Goal: Navigation & Orientation: Find specific page/section

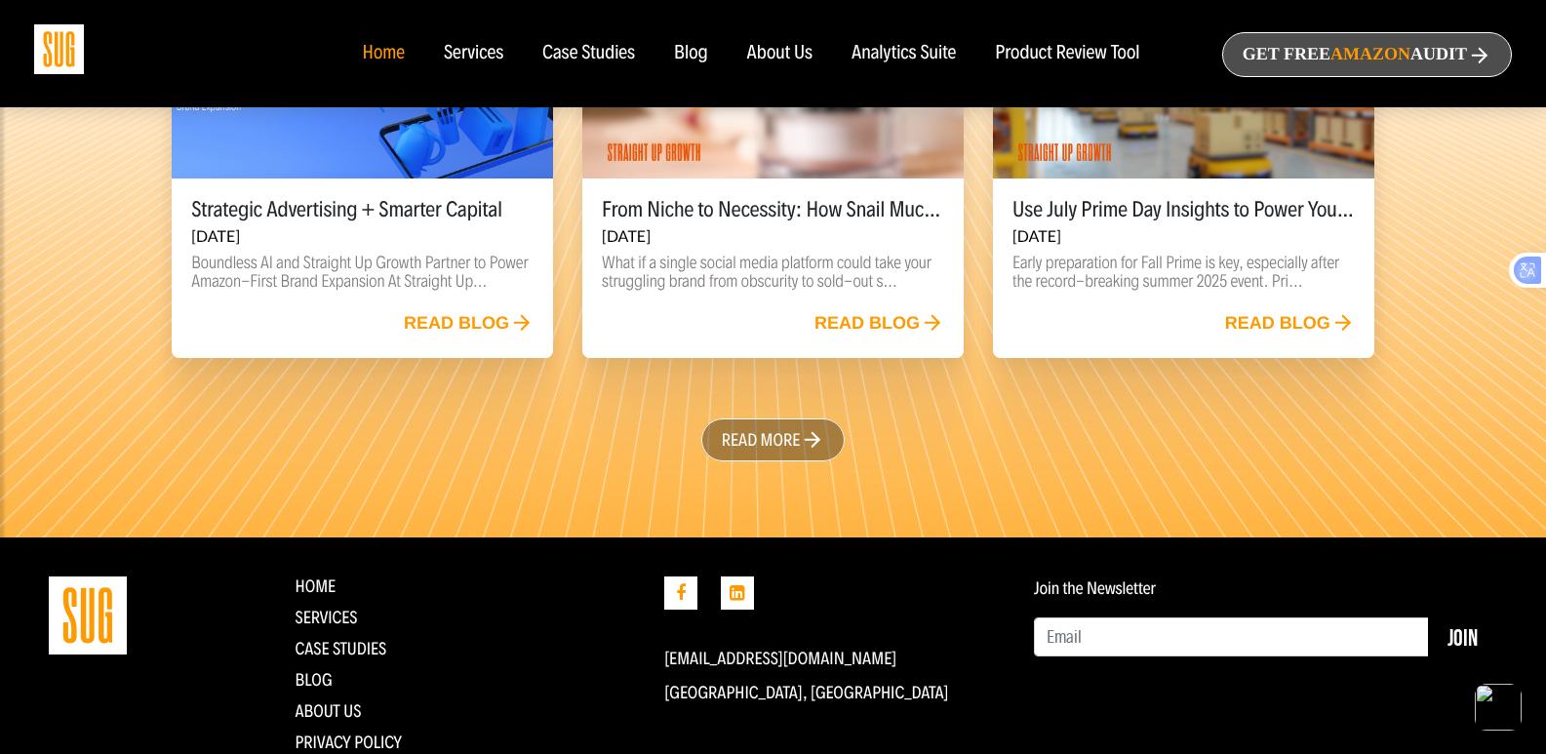
scroll to position [4575, 0]
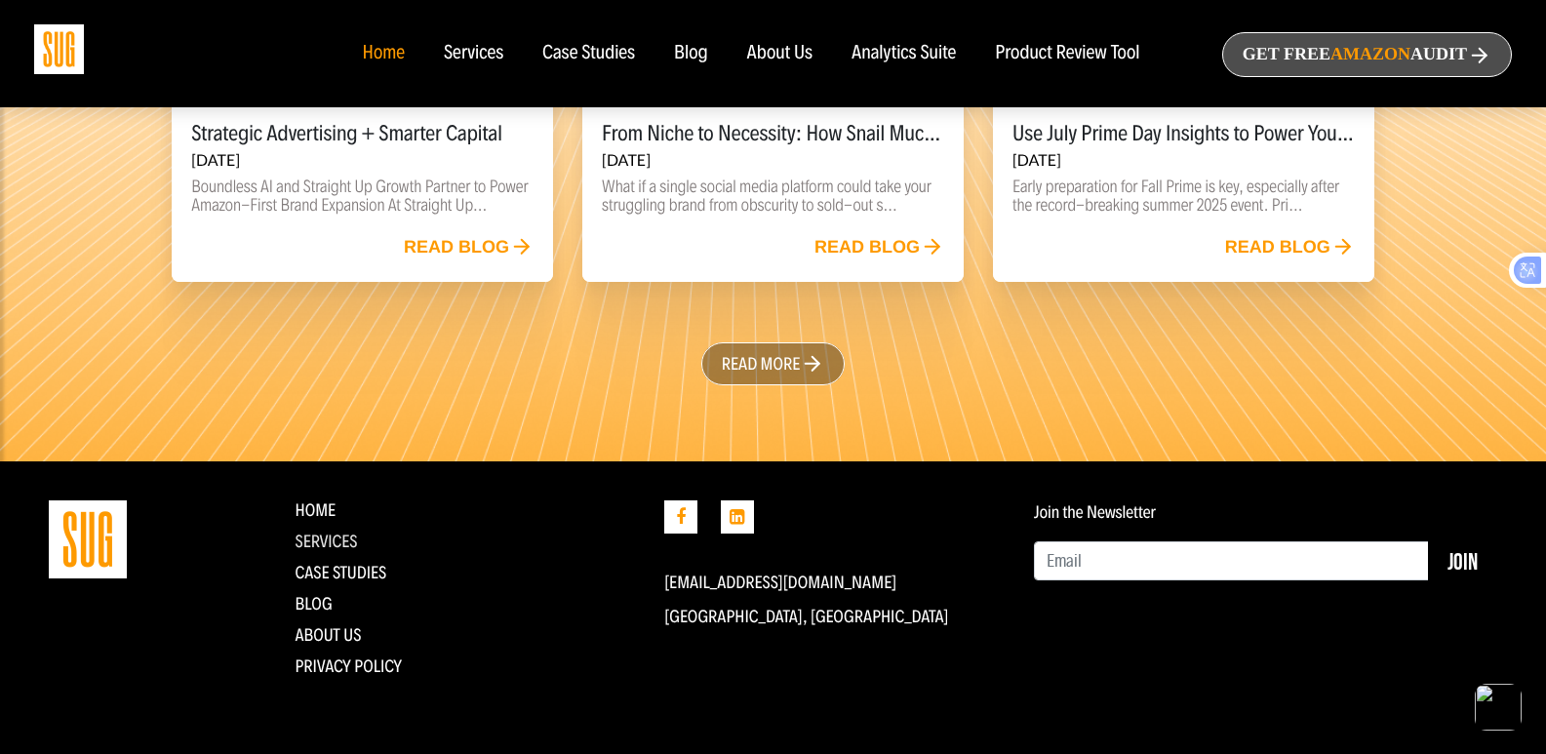
click at [327, 536] on link "Services" at bounding box center [327, 541] width 62 height 21
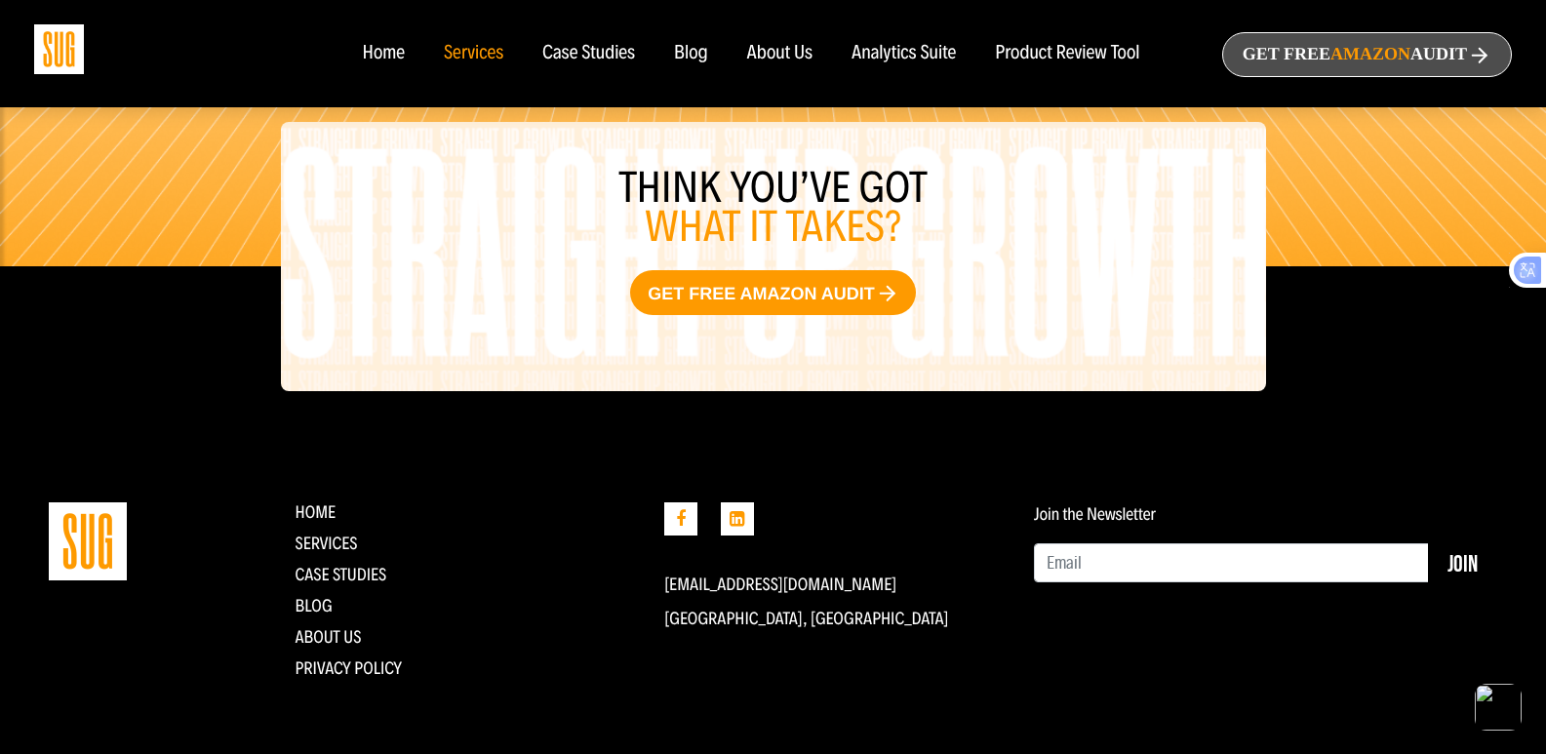
scroll to position [2386, 0]
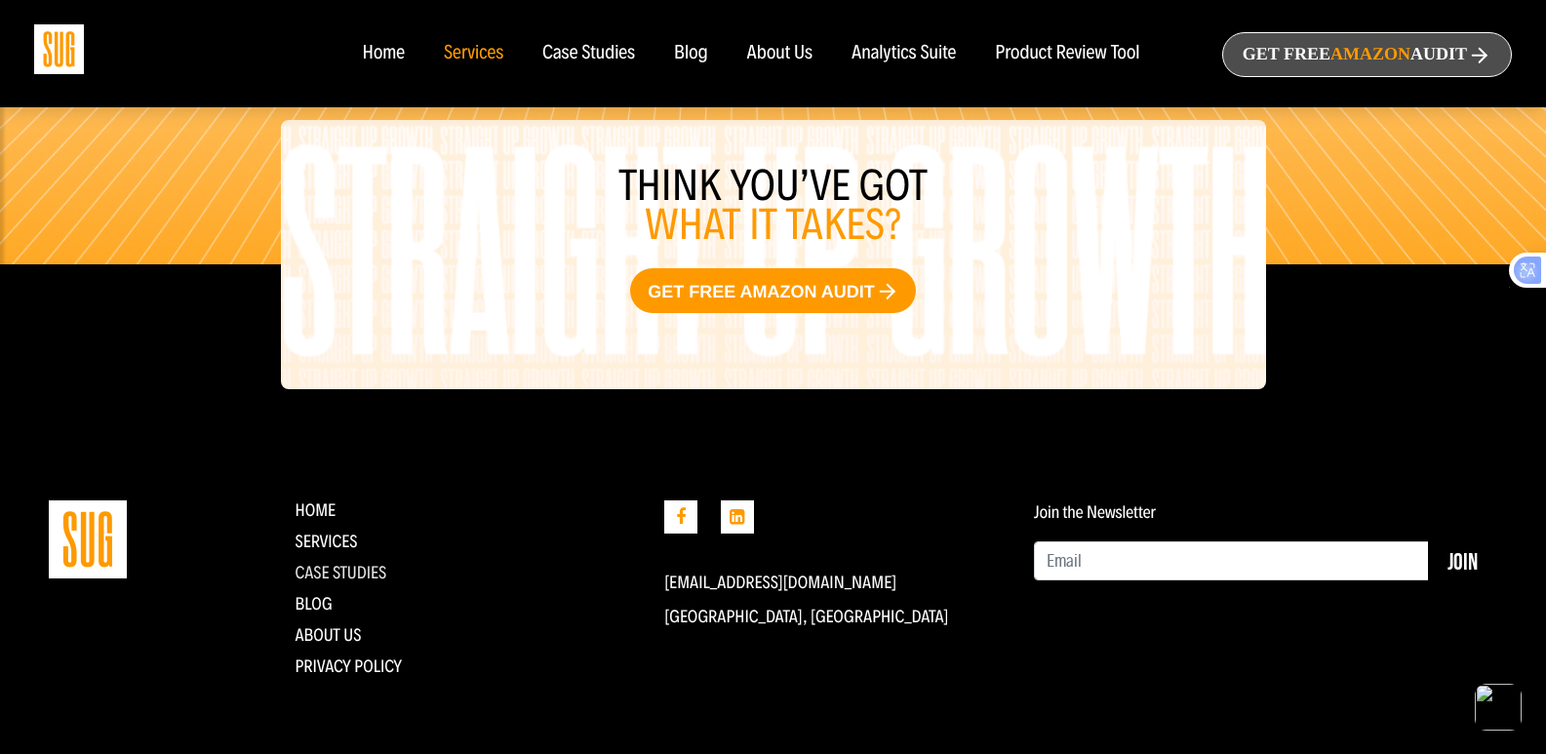
click at [341, 565] on link "CASE STUDIES" at bounding box center [342, 572] width 92 height 21
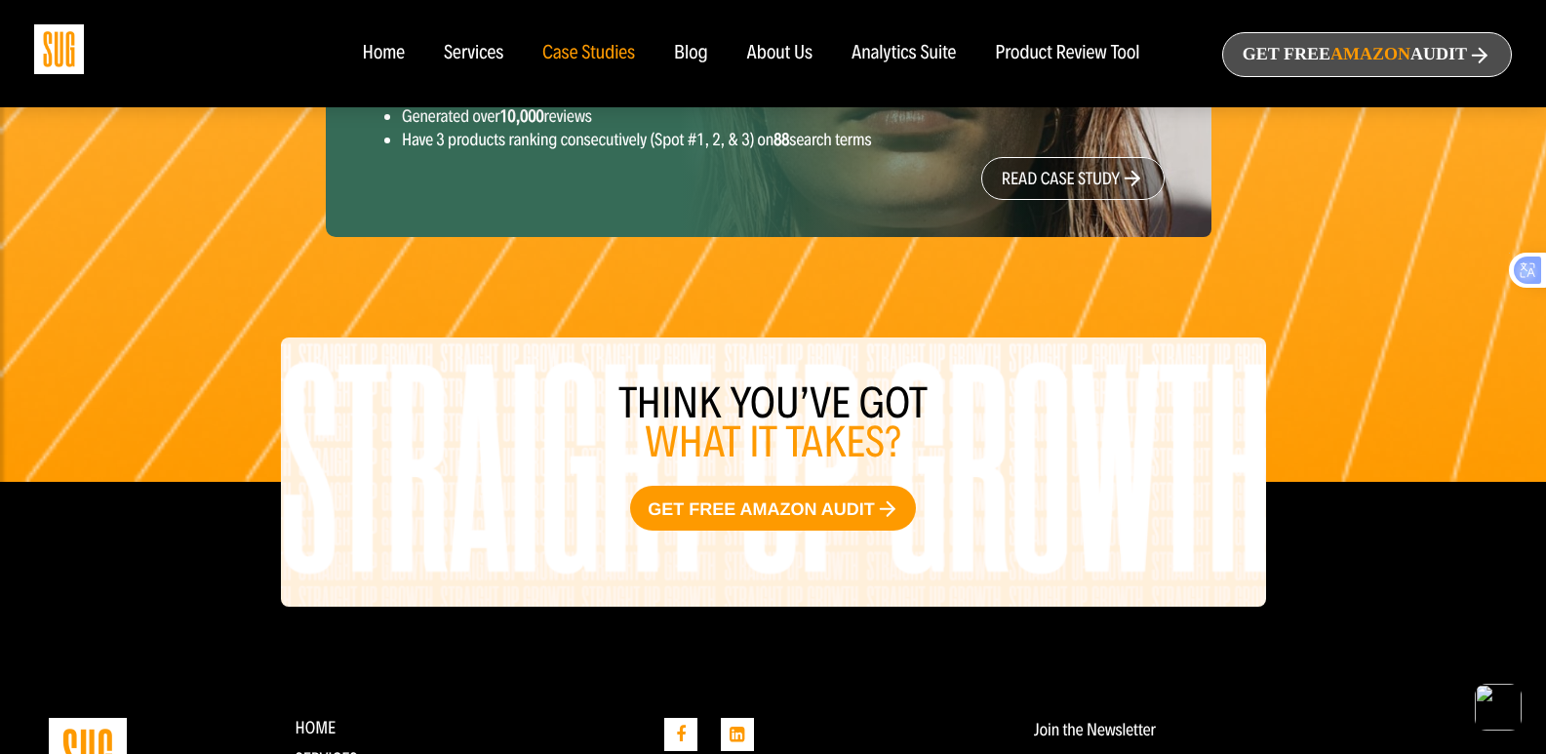
scroll to position [3362, 0]
